Goal: Task Accomplishment & Management: Use online tool/utility

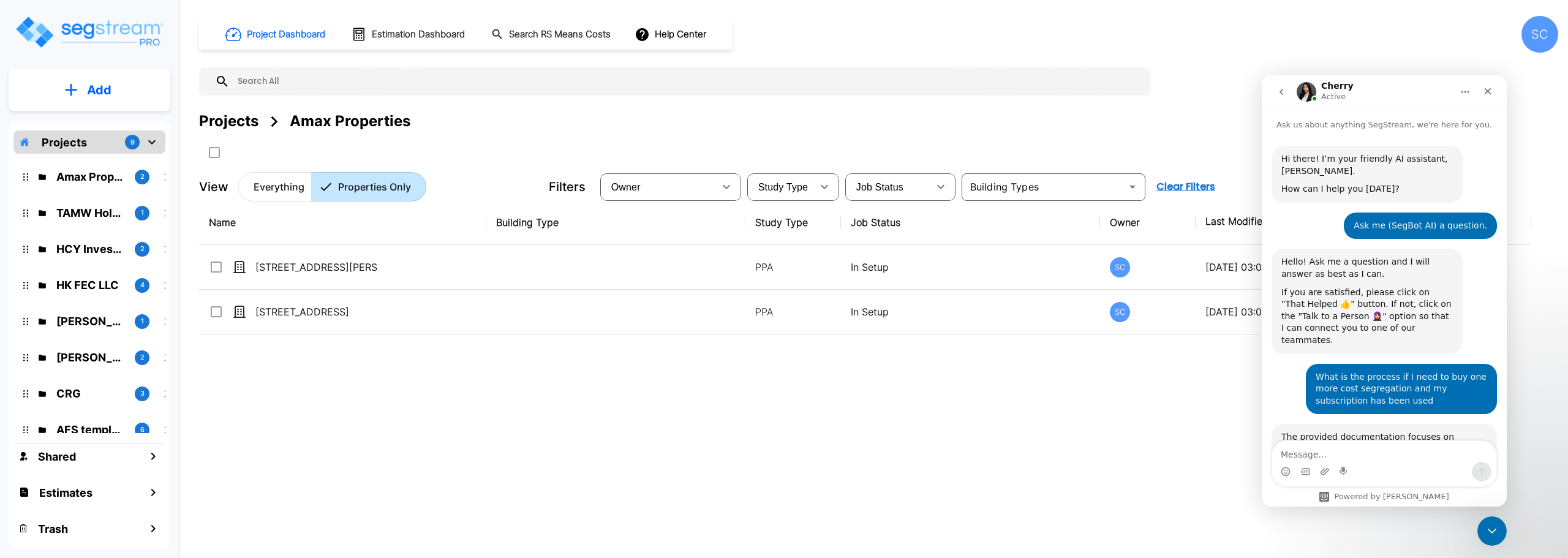
scroll to position [2, 0]
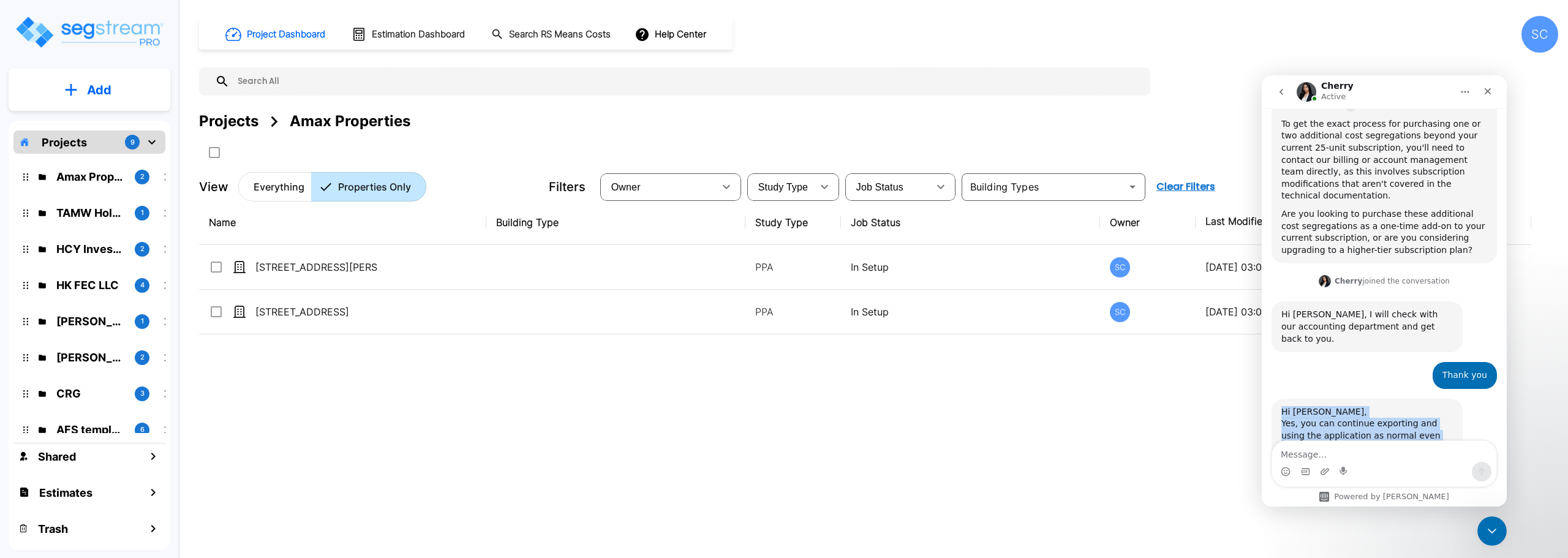
drag, startPoint x: 1282, startPoint y: 339, endPoint x: 1358, endPoint y: 413, distance: 106.1
click at [1358, 413] on div "Hi Stephen, Yes, you can continue exporting and using the application as normal…" at bounding box center [1383, 455] width 225 height 114
copy div "Hi Stephen, Yes, you can continue exporting and using the application as normal…"
click at [111, 30] on img "mailbox folders" at bounding box center [89, 32] width 150 height 35
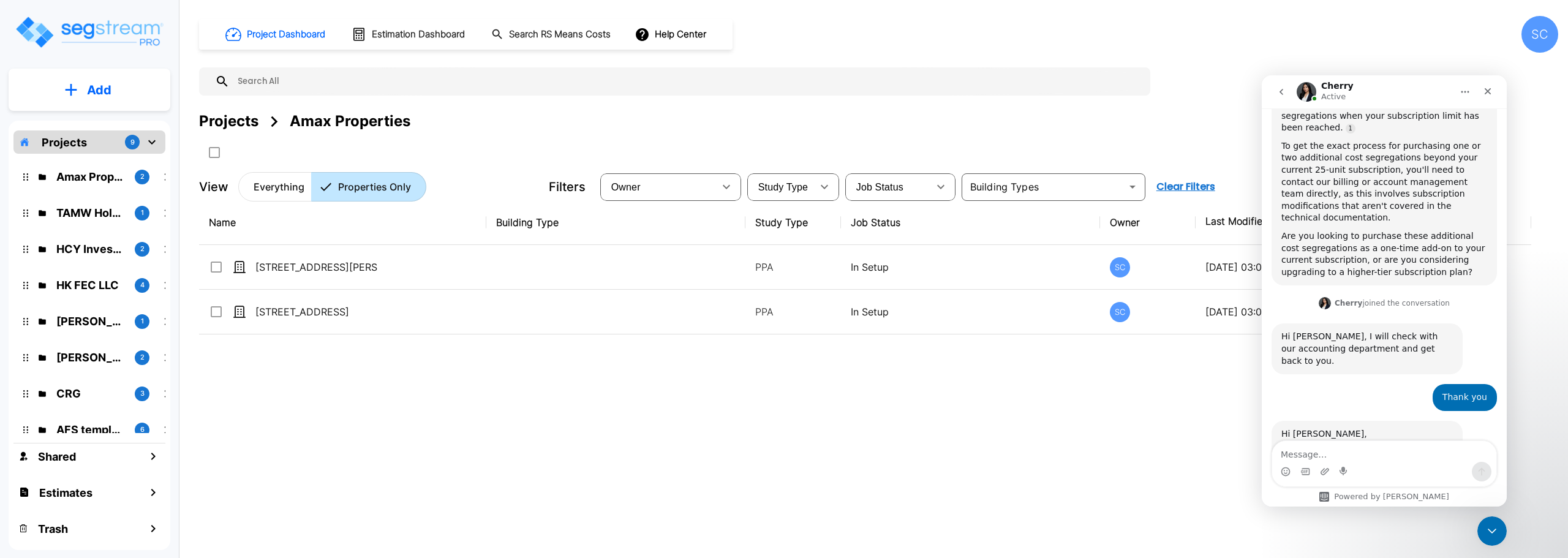
scroll to position [624, 0]
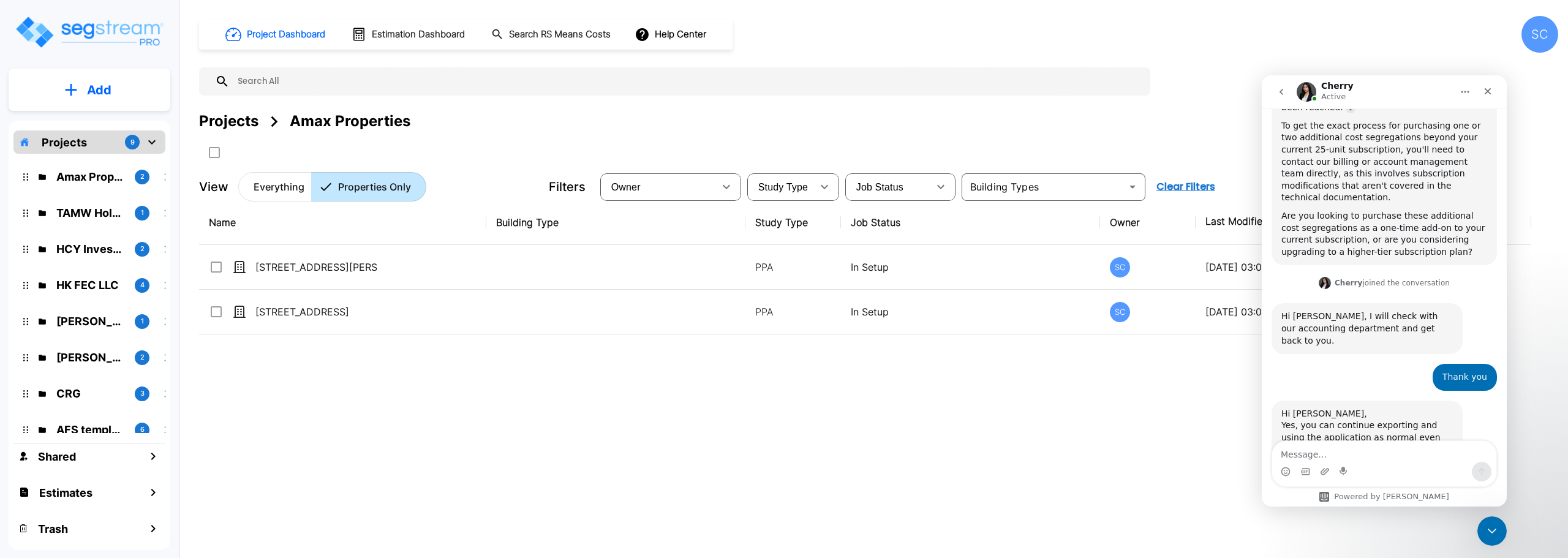
click at [72, 389] on p "CRG" at bounding box center [91, 394] width 68 height 17
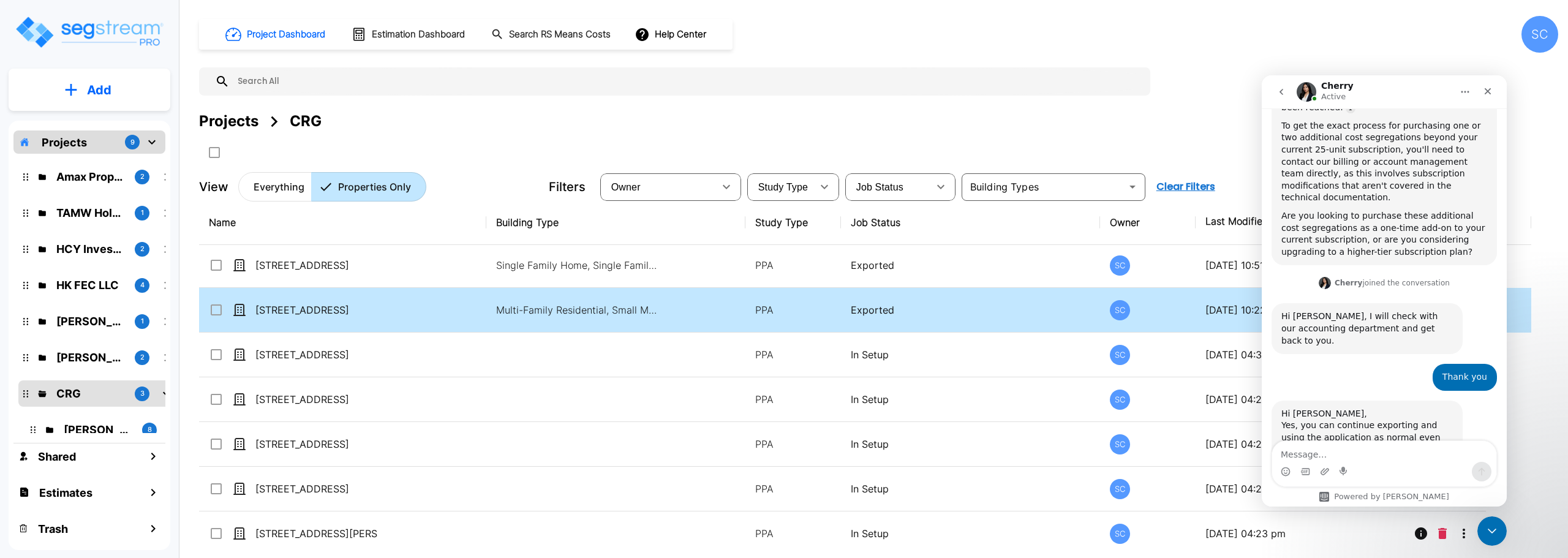
scroll to position [0, 0]
click at [311, 313] on p "[STREET_ADDRESS]" at bounding box center [316, 311] width 123 height 15
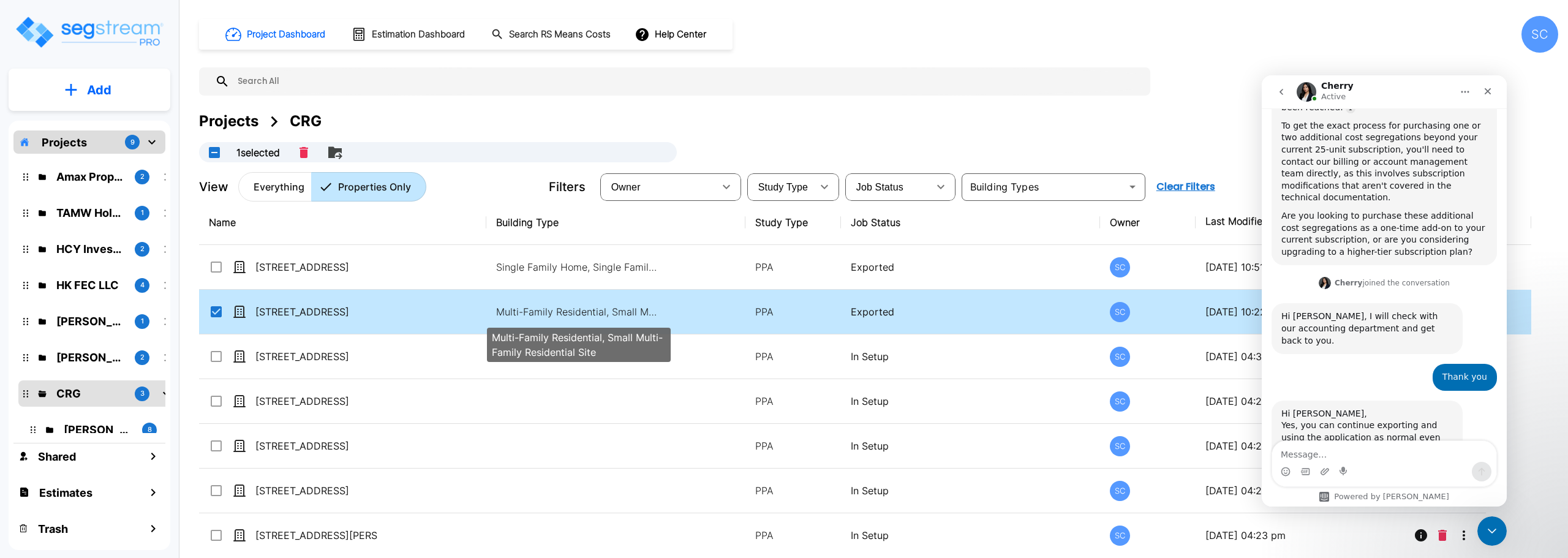
click at [551, 305] on p "Multi-Family Residential, Small Multi-Family Residential Site" at bounding box center [578, 311] width 165 height 15
checkbox input "false"
click at [551, 305] on p "Multi-Family Residential, Small Multi-Family Residential Site" at bounding box center [578, 311] width 165 height 15
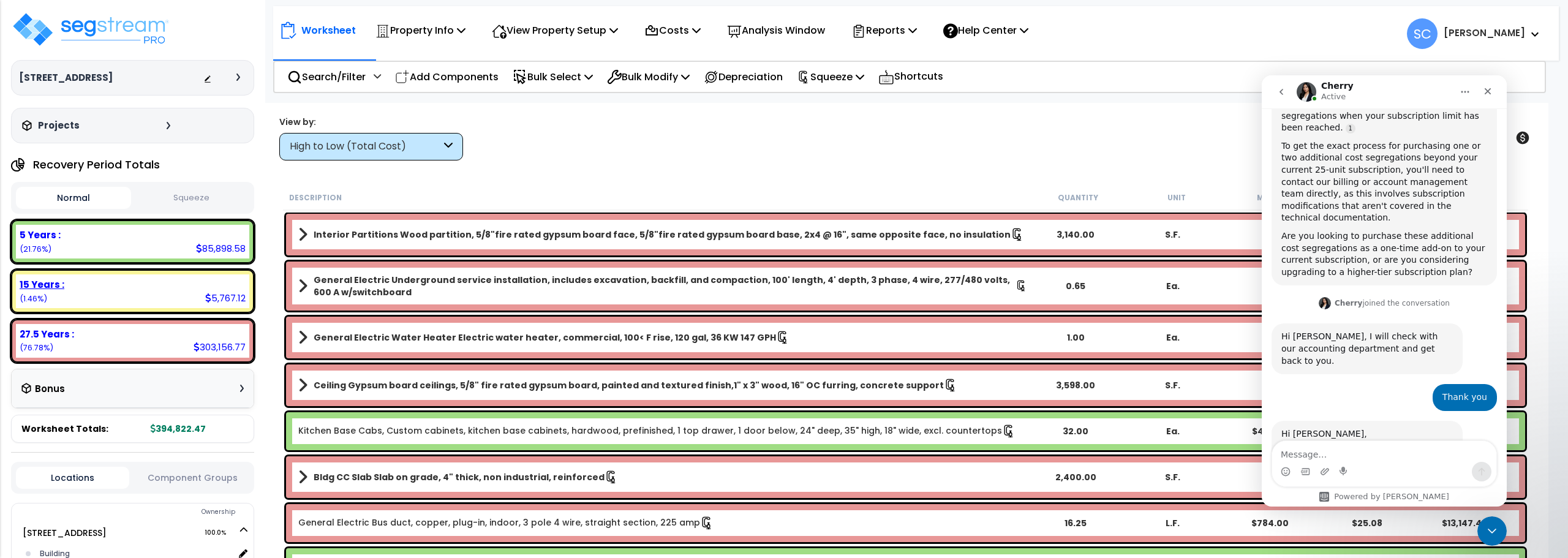
scroll to position [624, 0]
